Goal: Find specific page/section: Find specific page/section

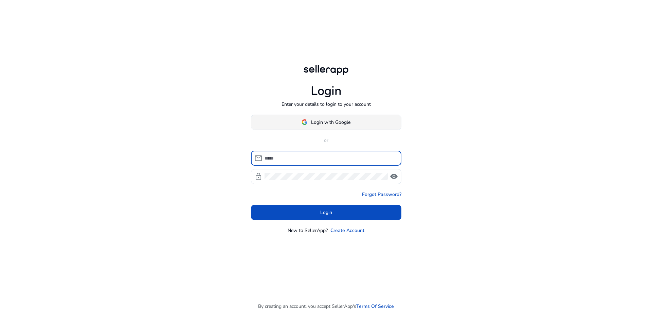
click at [366, 127] on span at bounding box center [326, 122] width 150 height 16
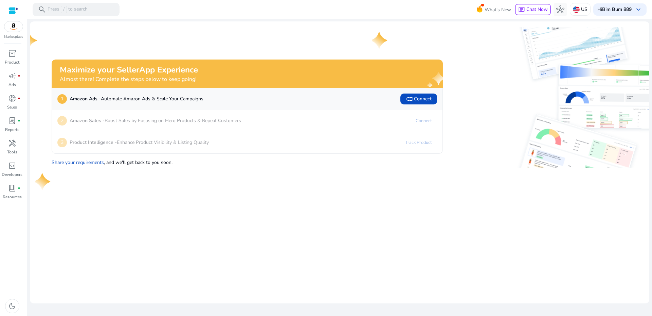
click at [165, 38] on div "Maximize your SellerApp Experience Almost there! Complete the steps below to ke…" at bounding box center [239, 97] width 408 height 141
click at [103, 15] on div "search Press / to search" at bounding box center [76, 10] width 87 height 14
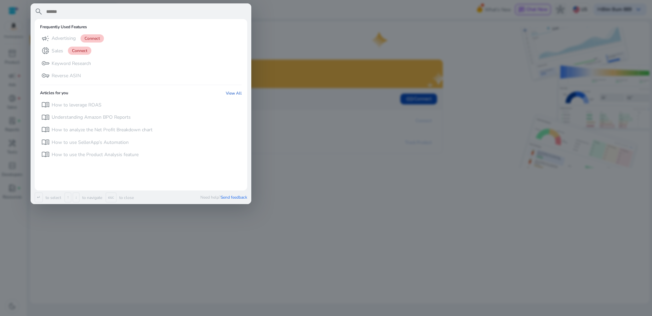
click at [102, 11] on input "text" at bounding box center [147, 11] width 202 height 8
click at [255, 35] on div at bounding box center [326, 158] width 652 height 316
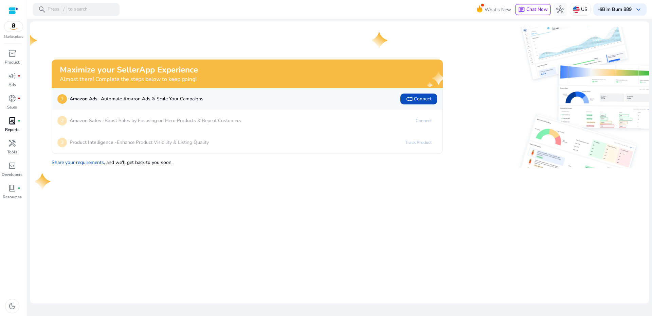
click at [11, 126] on link "lab_profile fiber_manual_record Reports" at bounding box center [12, 126] width 24 height 22
